Goal: Transaction & Acquisition: Purchase product/service

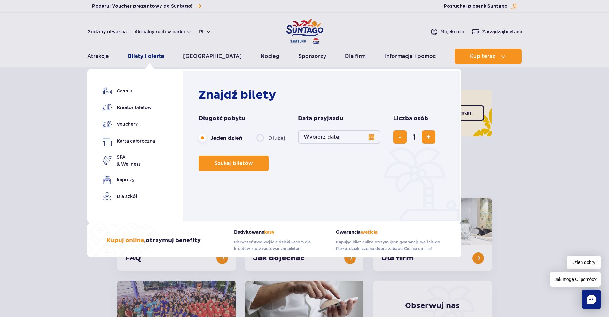
click at [150, 53] on link "Bilety i oferta" at bounding box center [146, 56] width 36 height 15
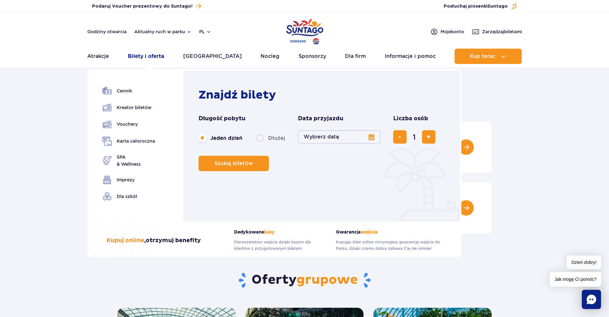
click at [144, 56] on link "Bilety i oferta" at bounding box center [146, 56] width 36 height 15
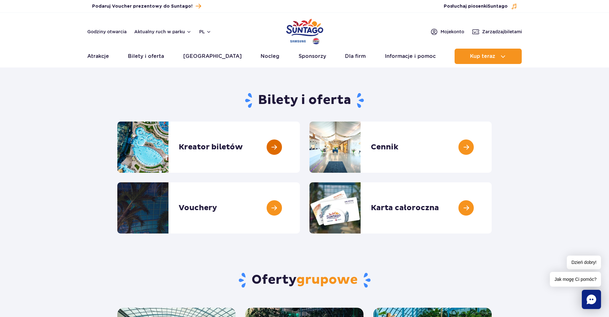
click at [300, 144] on link at bounding box center [300, 146] width 0 height 51
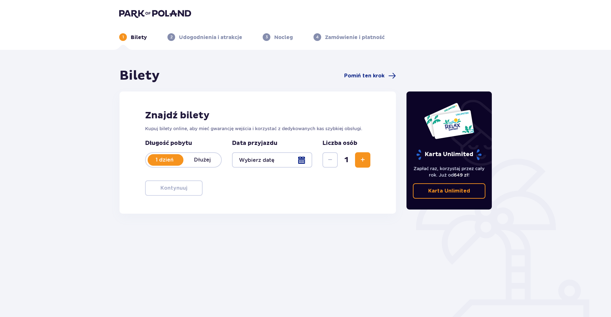
click at [364, 163] on span "Zwiększ" at bounding box center [363, 160] width 8 height 8
click at [173, 157] on p "1 dzień" at bounding box center [165, 159] width 38 height 7
click at [167, 162] on p "1 dzień" at bounding box center [165, 159] width 38 height 7
click at [263, 157] on div at bounding box center [272, 159] width 80 height 15
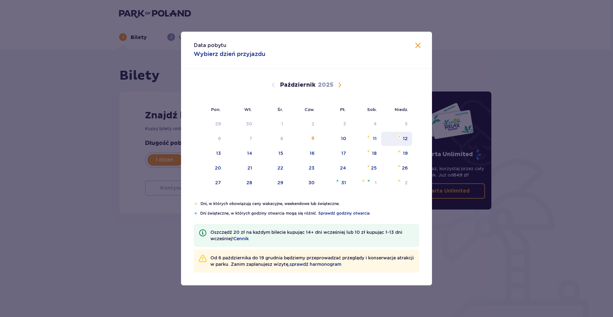
click at [407, 141] on div "12" at bounding box center [405, 138] width 5 height 6
type input "12.10.25"
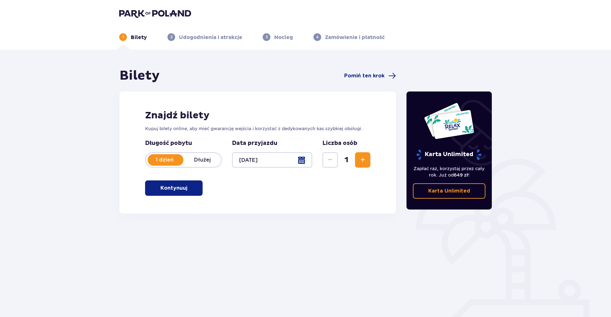
click at [160, 186] on p "Kontynuuj" at bounding box center [173, 187] width 27 height 7
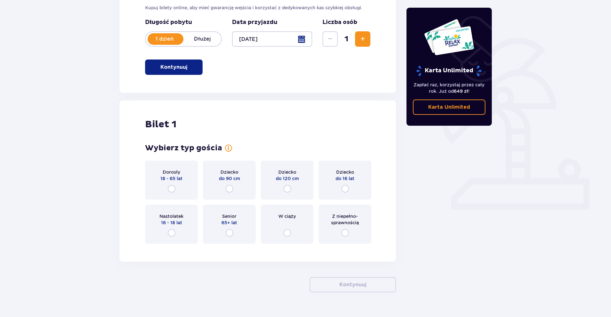
scroll to position [134, 0]
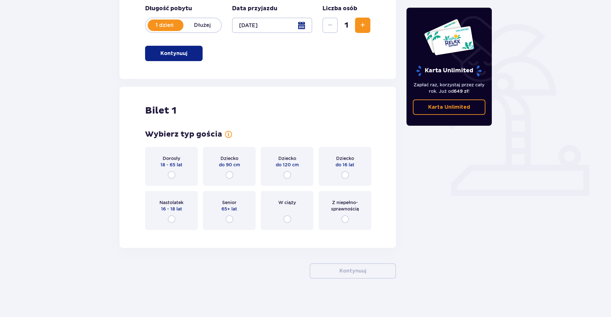
click at [175, 172] on input "radio" at bounding box center [172, 175] width 8 height 8
radio input "true"
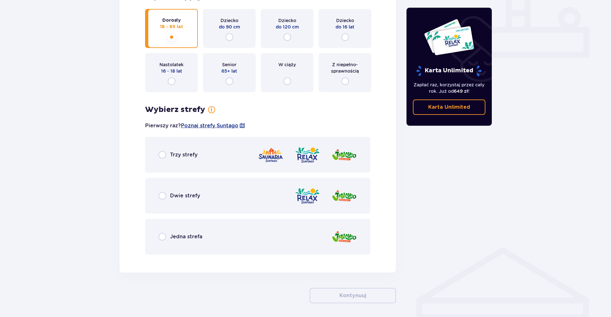
scroll to position [297, 0]
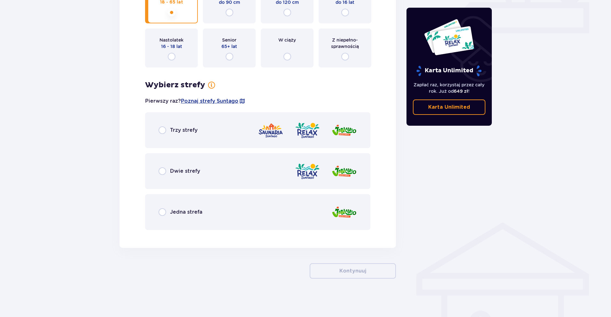
click at [162, 131] on input "radio" at bounding box center [162, 130] width 8 height 8
radio input "true"
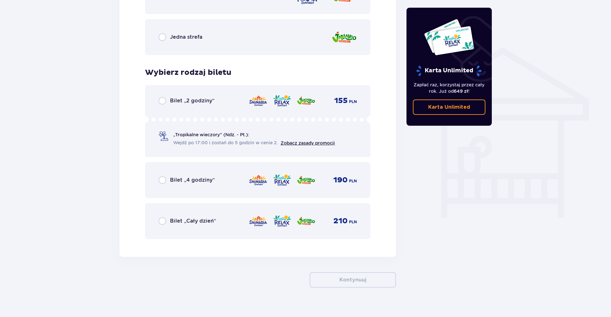
scroll to position [480, 0]
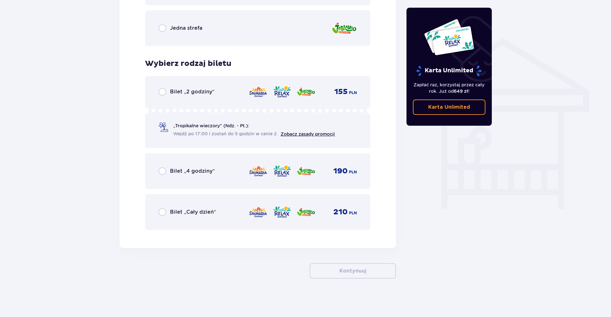
click at [164, 95] on input "radio" at bounding box center [162, 92] width 8 height 8
radio input "true"
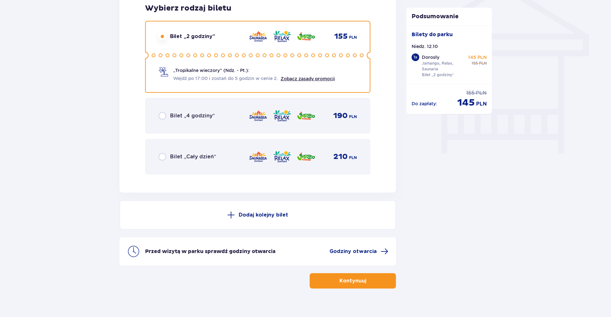
scroll to position [546, 0]
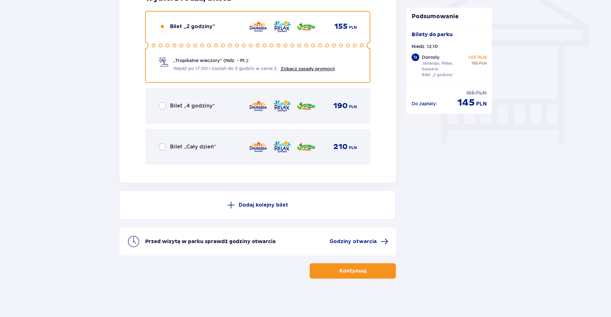
click at [355, 272] on p "Kontynuuj" at bounding box center [352, 270] width 27 height 7
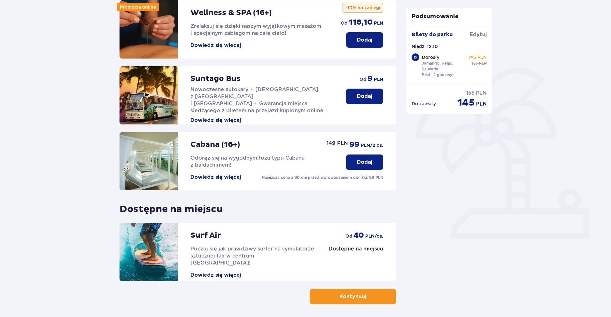
scroll to position [117, 0]
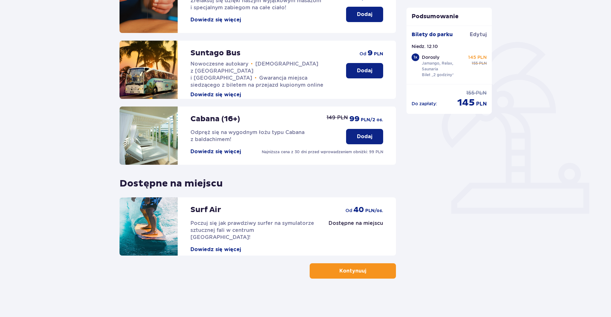
click at [355, 273] on p "Kontynuuj" at bounding box center [352, 270] width 27 height 7
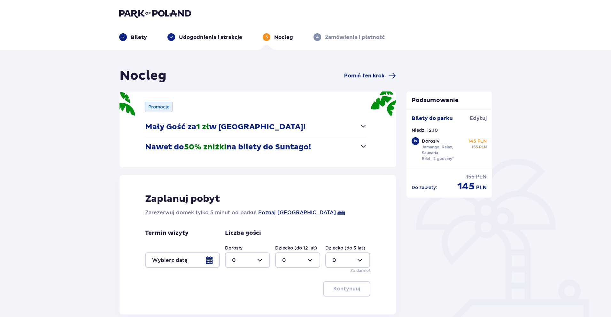
click at [256, 260] on div at bounding box center [247, 259] width 45 height 15
click at [235, 222] on div "2" at bounding box center [247, 224] width 31 height 7
type input "2"
click at [214, 260] on div at bounding box center [182, 259] width 75 height 15
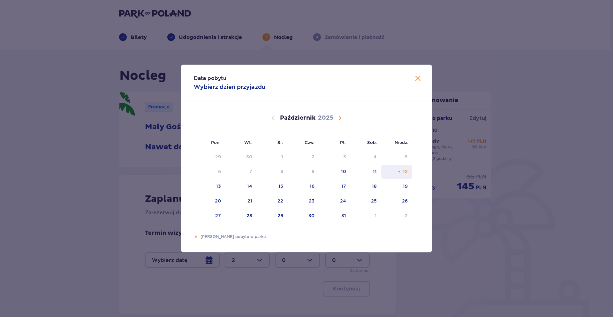
click at [404, 171] on div "12" at bounding box center [405, 171] width 5 height 6
click at [420, 82] on span "Zamknij" at bounding box center [418, 79] width 8 height 8
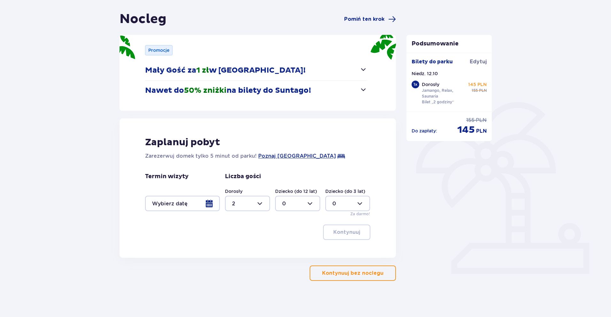
scroll to position [59, 0]
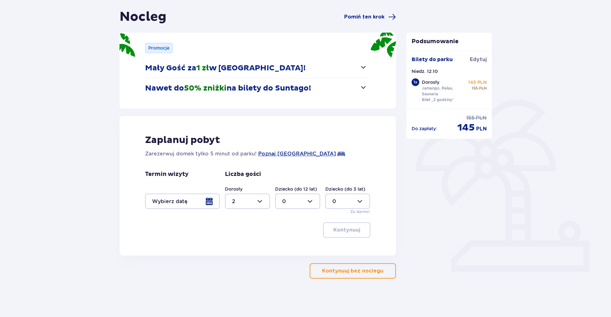
click at [363, 272] on p "Kontynuuj bez noclegu" at bounding box center [352, 270] width 61 height 7
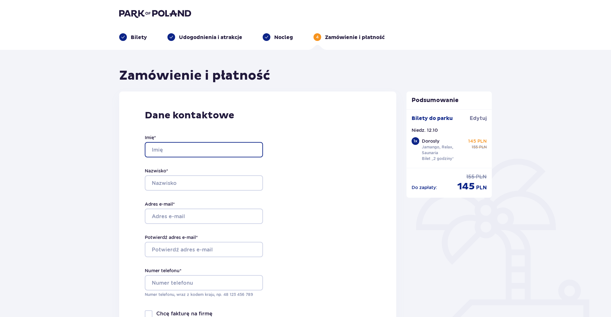
click at [185, 142] on input "Imię *" at bounding box center [204, 149] width 118 height 15
type input "Sebastian"
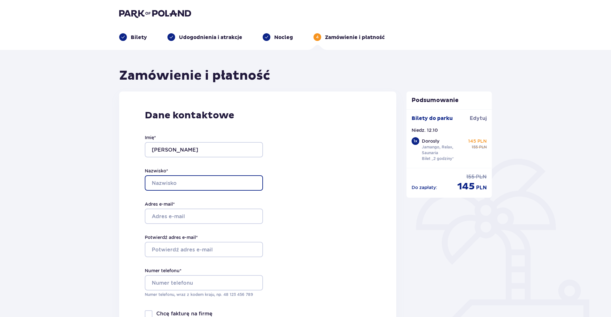
type input "Kosobudzki"
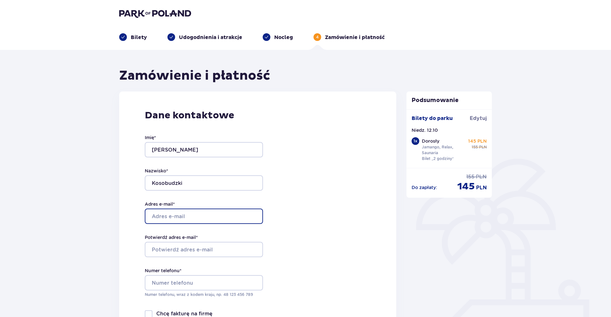
type input "kosa270@vp.pl"
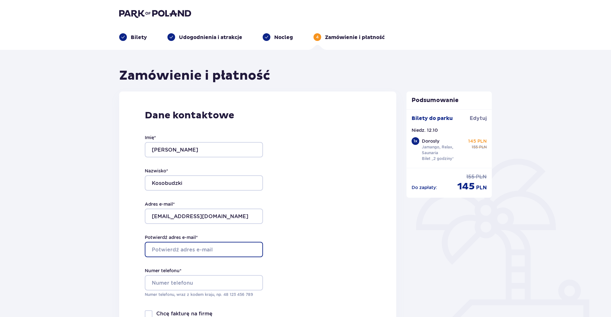
type input "kosa270@vp.pl"
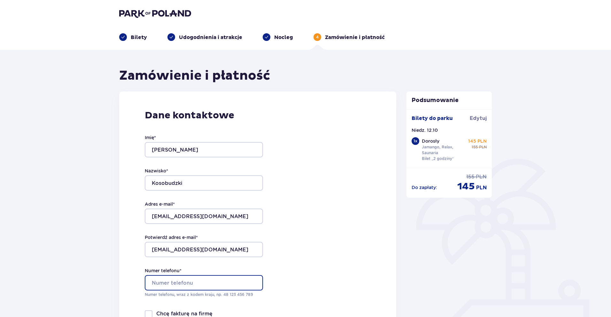
type input "793077742"
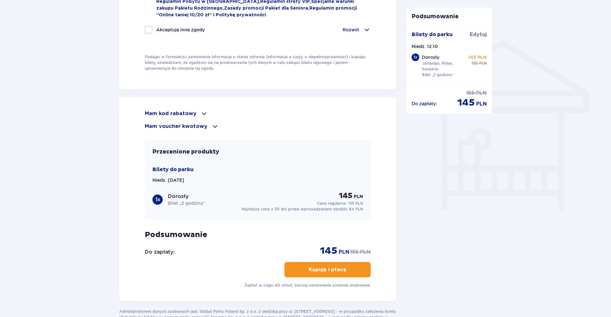
scroll to position [532, 0]
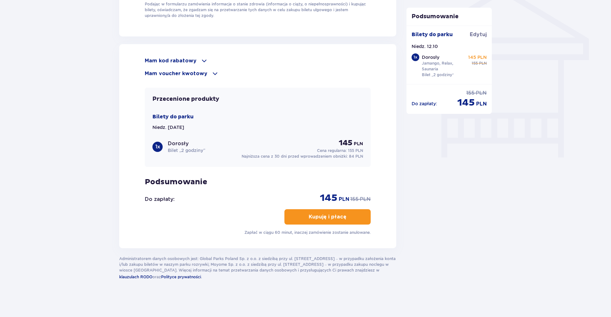
click at [341, 212] on button "Kupuję i płacę" at bounding box center [327, 216] width 86 height 15
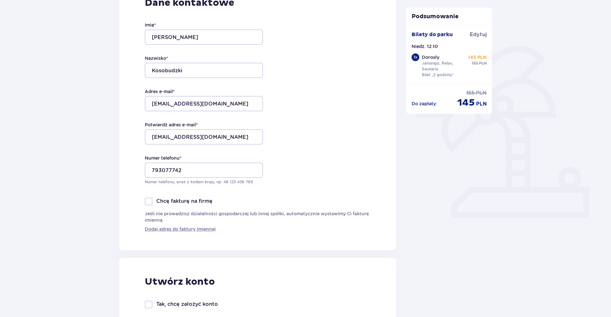
scroll to position [0, 0]
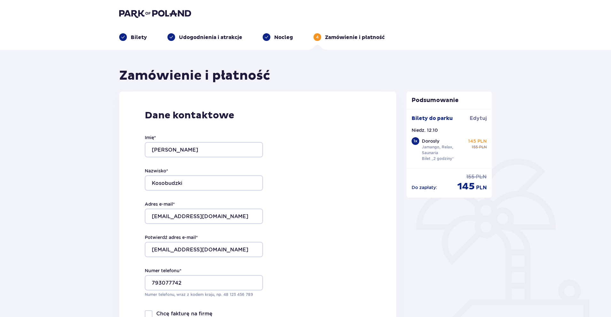
click at [136, 16] on img at bounding box center [155, 13] width 72 height 9
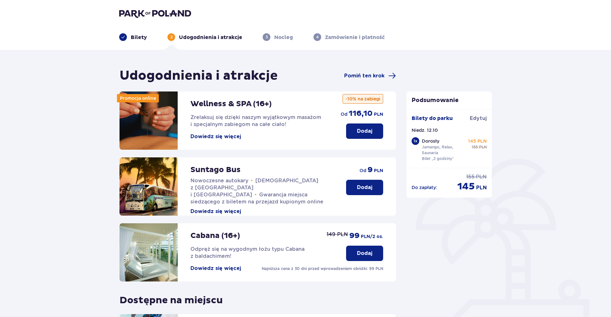
click at [150, 13] on img at bounding box center [155, 13] width 72 height 9
click at [151, 14] on img at bounding box center [155, 13] width 72 height 9
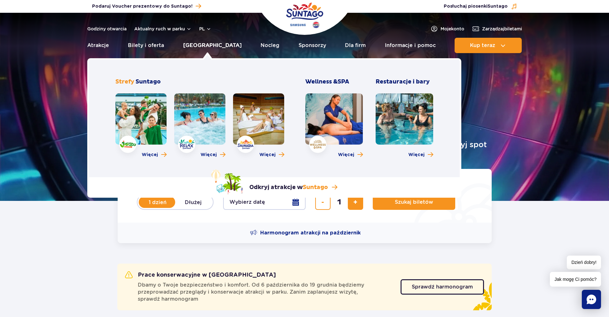
click at [208, 47] on link "[GEOGRAPHIC_DATA]" at bounding box center [212, 45] width 58 height 15
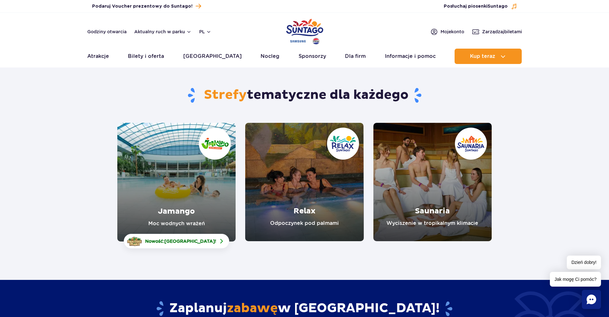
click at [170, 169] on link "Jamango" at bounding box center [176, 182] width 118 height 119
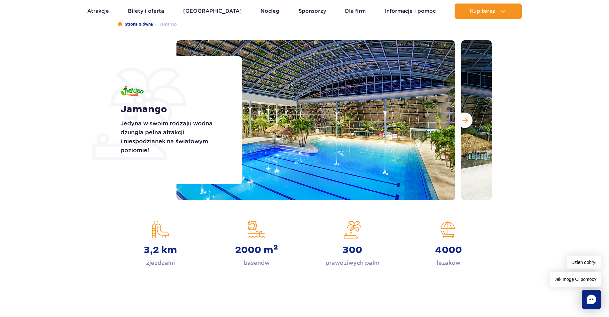
scroll to position [64, 0]
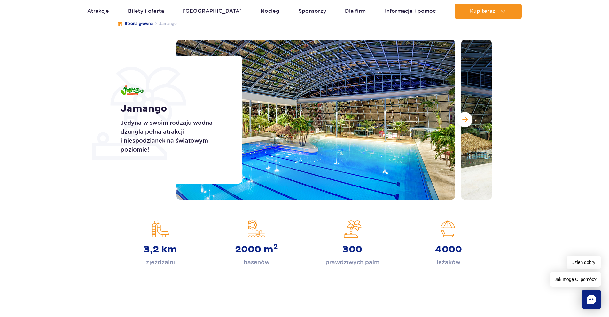
click at [346, 171] on img at bounding box center [315, 120] width 278 height 160
click at [466, 123] on button "Następny slajd" at bounding box center [464, 119] width 15 height 15
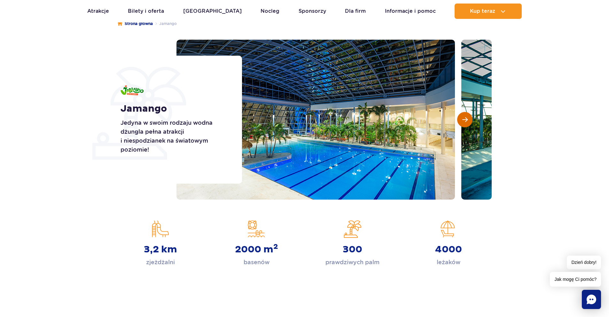
click at [466, 123] on button "Następny slajd" at bounding box center [464, 119] width 15 height 15
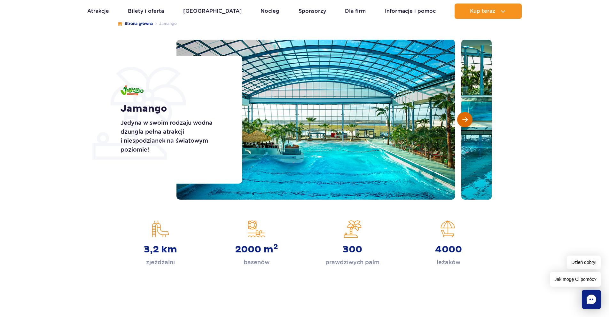
click at [466, 123] on button "Następny slajd" at bounding box center [464, 119] width 15 height 15
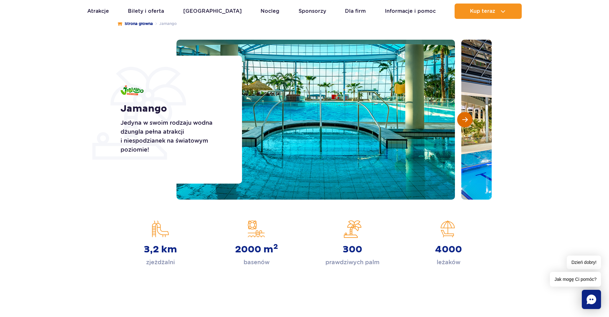
click at [466, 123] on button "Następny slajd" at bounding box center [464, 119] width 15 height 15
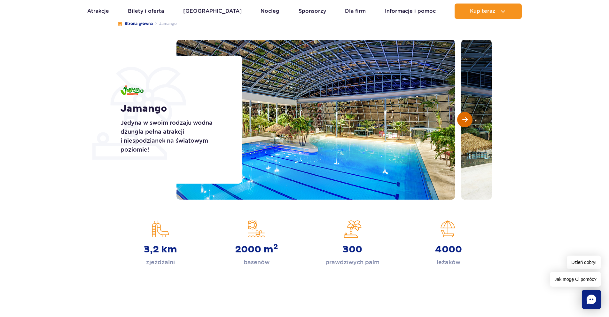
click at [466, 123] on button "Następny slajd" at bounding box center [464, 119] width 15 height 15
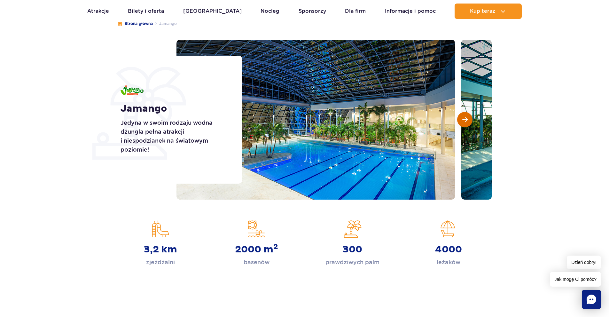
click at [466, 123] on button "Następny slajd" at bounding box center [464, 119] width 15 height 15
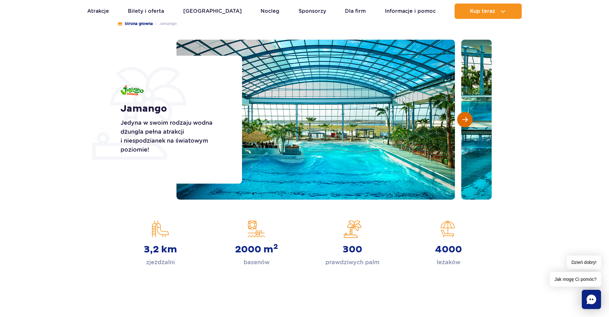
click at [466, 123] on button "Następny slajd" at bounding box center [464, 119] width 15 height 15
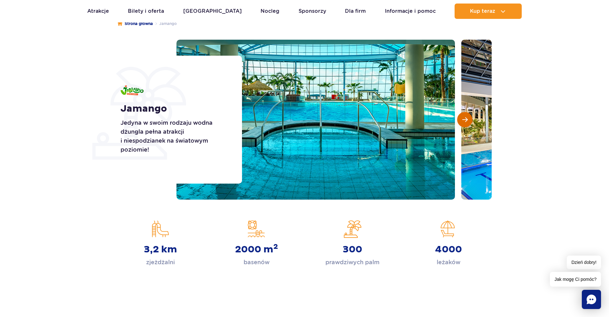
click at [466, 123] on button "Następny slajd" at bounding box center [464, 119] width 15 height 15
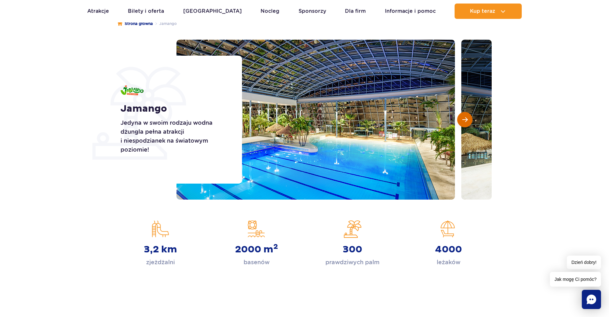
click at [466, 123] on button "Następny slajd" at bounding box center [464, 119] width 15 height 15
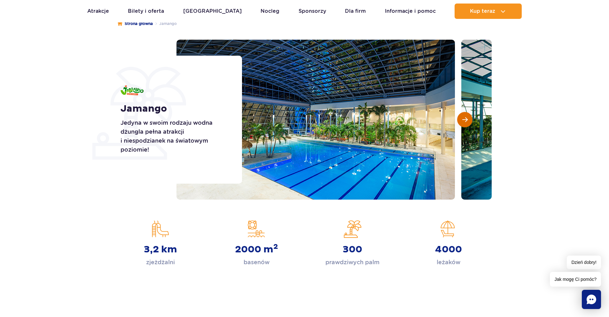
click at [466, 123] on button "Następny slajd" at bounding box center [464, 119] width 15 height 15
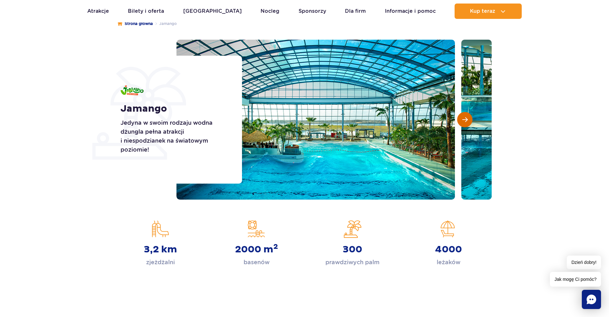
click at [466, 123] on button "Następny slajd" at bounding box center [464, 119] width 15 height 15
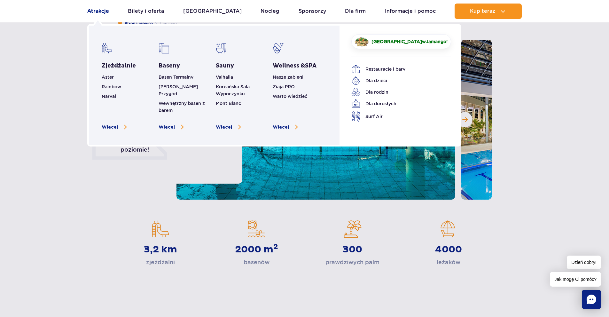
click at [100, 16] on link "Atrakcje" at bounding box center [98, 11] width 22 height 15
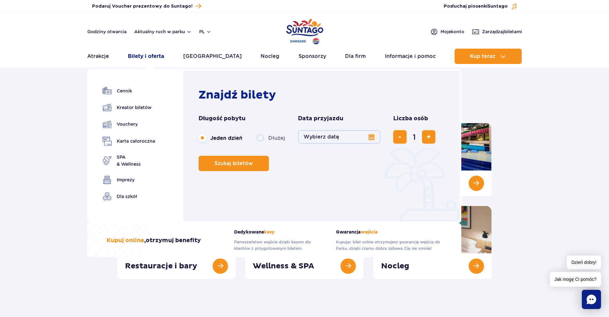
click at [155, 52] on link "Bilety i oferta" at bounding box center [146, 56] width 36 height 15
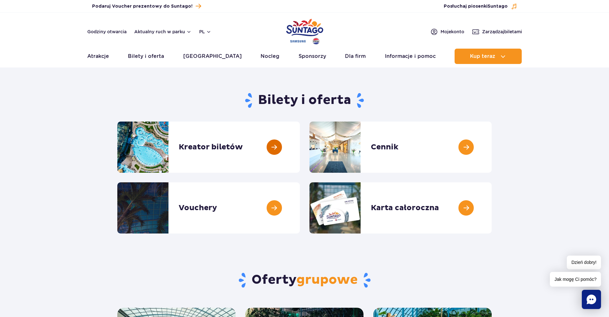
click at [300, 145] on link at bounding box center [300, 146] width 0 height 51
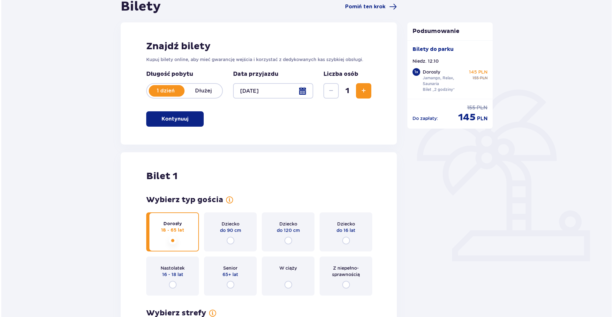
scroll to position [64, 0]
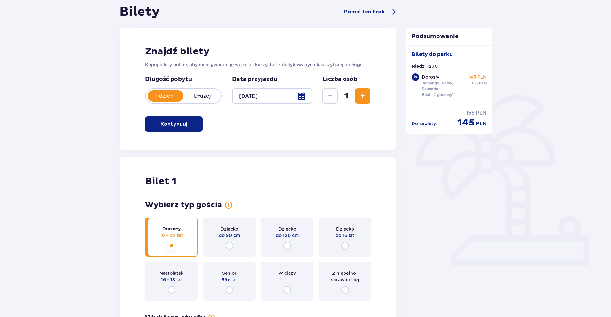
click at [302, 91] on div at bounding box center [272, 95] width 80 height 15
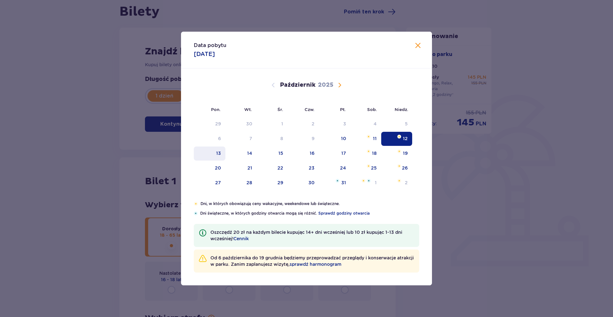
click at [213, 153] on div "13" at bounding box center [210, 153] width 32 height 14
type input "[DATE]"
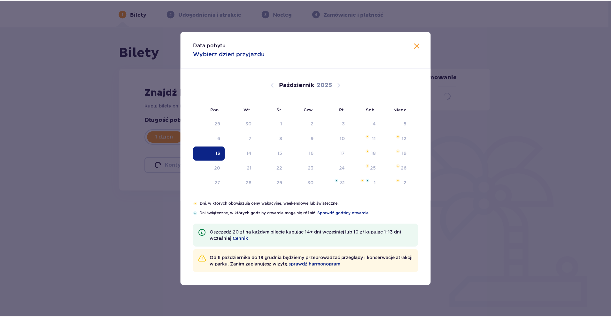
scroll to position [23, 0]
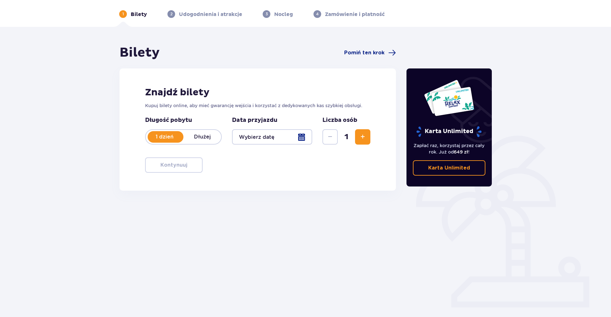
click at [361, 139] on span "Zwiększ" at bounding box center [363, 137] width 8 height 8
click at [296, 140] on div at bounding box center [272, 136] width 80 height 15
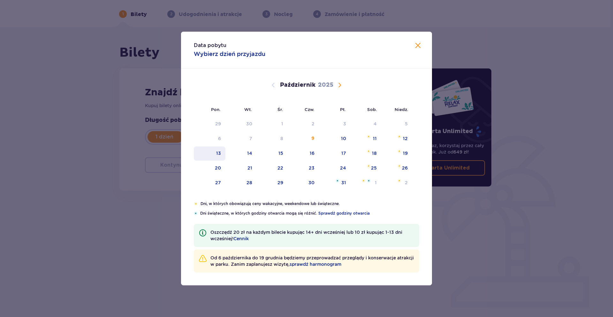
click at [222, 155] on div "13" at bounding box center [210, 153] width 32 height 14
type input "[DATE]"
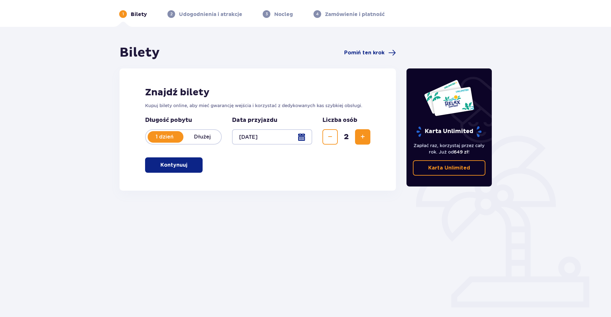
click at [191, 165] on span "button" at bounding box center [189, 165] width 8 height 8
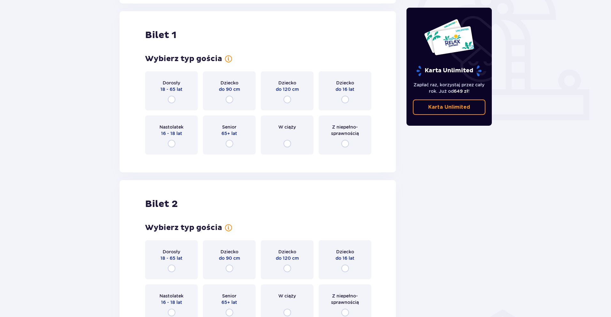
scroll to position [213, 0]
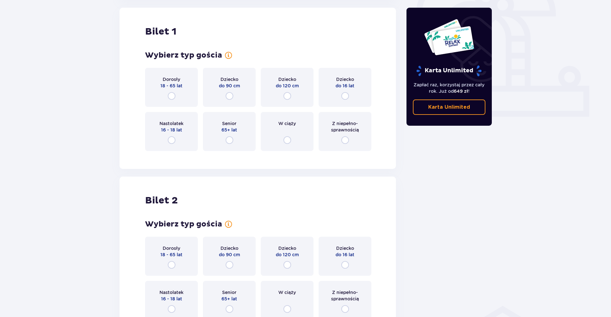
click at [173, 94] on input "radio" at bounding box center [172, 96] width 8 height 8
radio input "true"
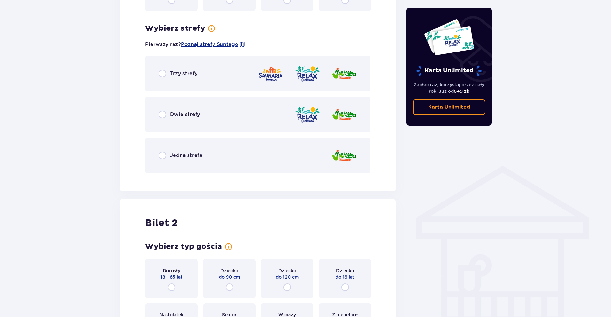
scroll to position [369, 0]
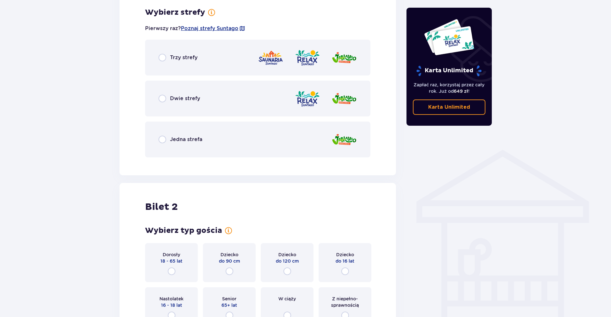
click at [161, 55] on input "radio" at bounding box center [162, 58] width 8 height 8
radio input "true"
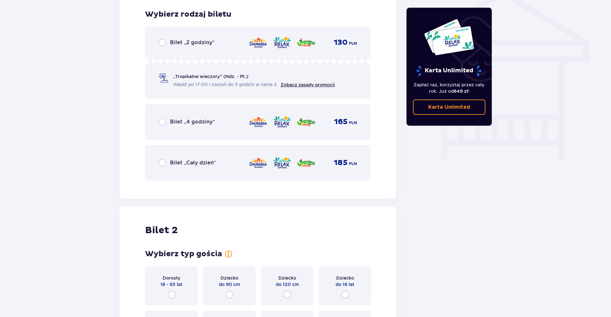
scroll to position [532, 0]
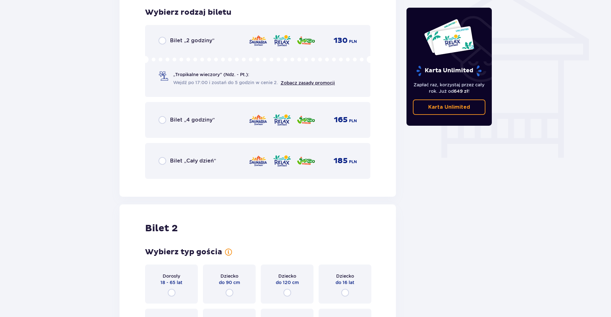
click at [164, 163] on input "radio" at bounding box center [162, 161] width 8 height 8
radio input "true"
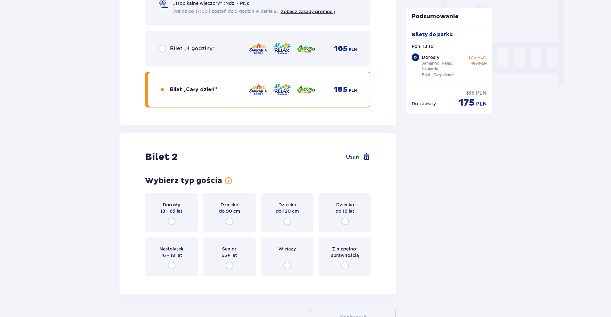
scroll to position [649, 0]
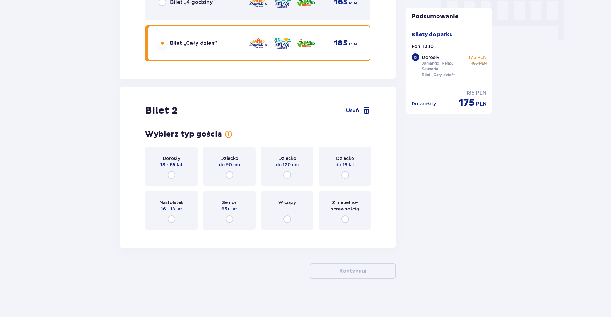
click at [175, 174] on input "radio" at bounding box center [172, 175] width 8 height 8
radio input "true"
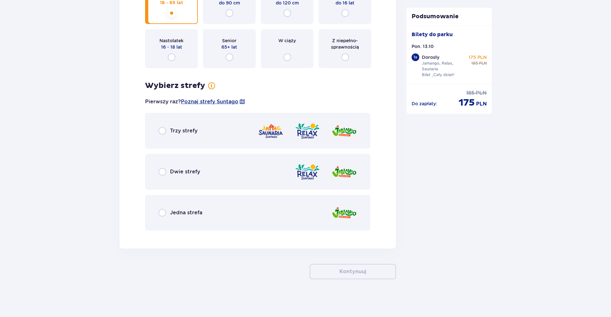
scroll to position [811, 0]
click at [160, 129] on input "radio" at bounding box center [162, 130] width 8 height 8
radio input "true"
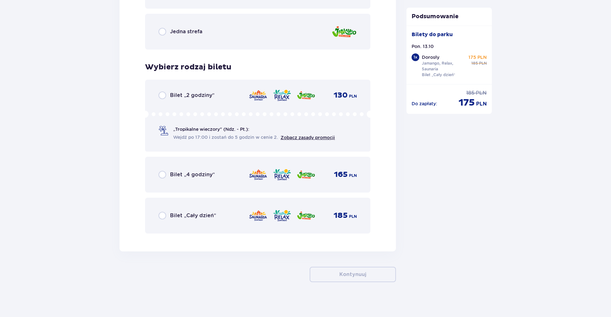
scroll to position [995, 0]
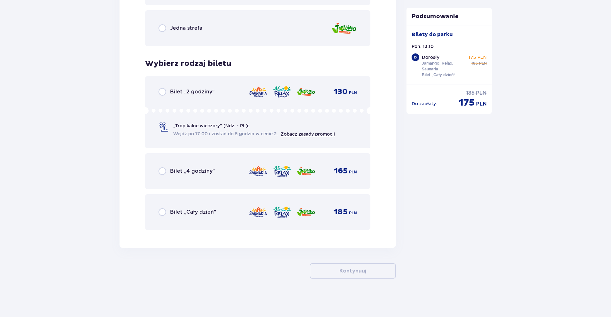
click at [162, 211] on input "radio" at bounding box center [162, 212] width 8 height 8
radio input "true"
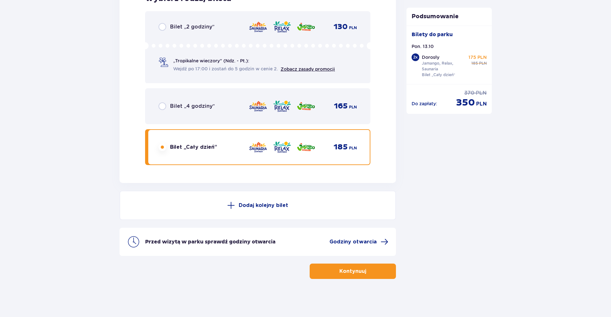
scroll to position [1060, 0]
click at [354, 269] on p "Kontynuuj" at bounding box center [352, 270] width 27 height 7
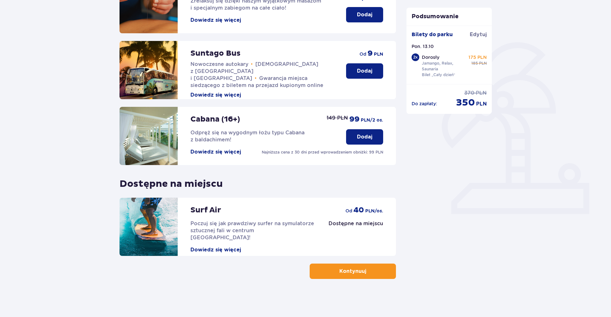
scroll to position [117, 0]
click at [358, 270] on p "Kontynuuj" at bounding box center [352, 270] width 27 height 7
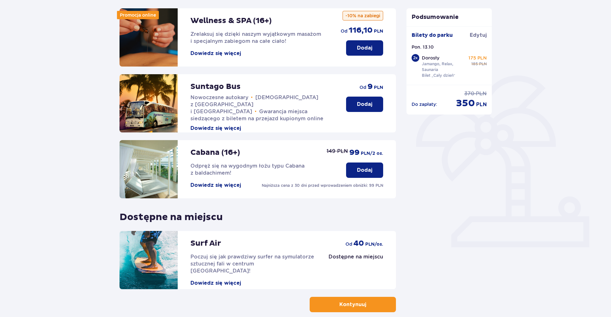
scroll to position [117, 0]
